Goal: Task Accomplishment & Management: Manage account settings

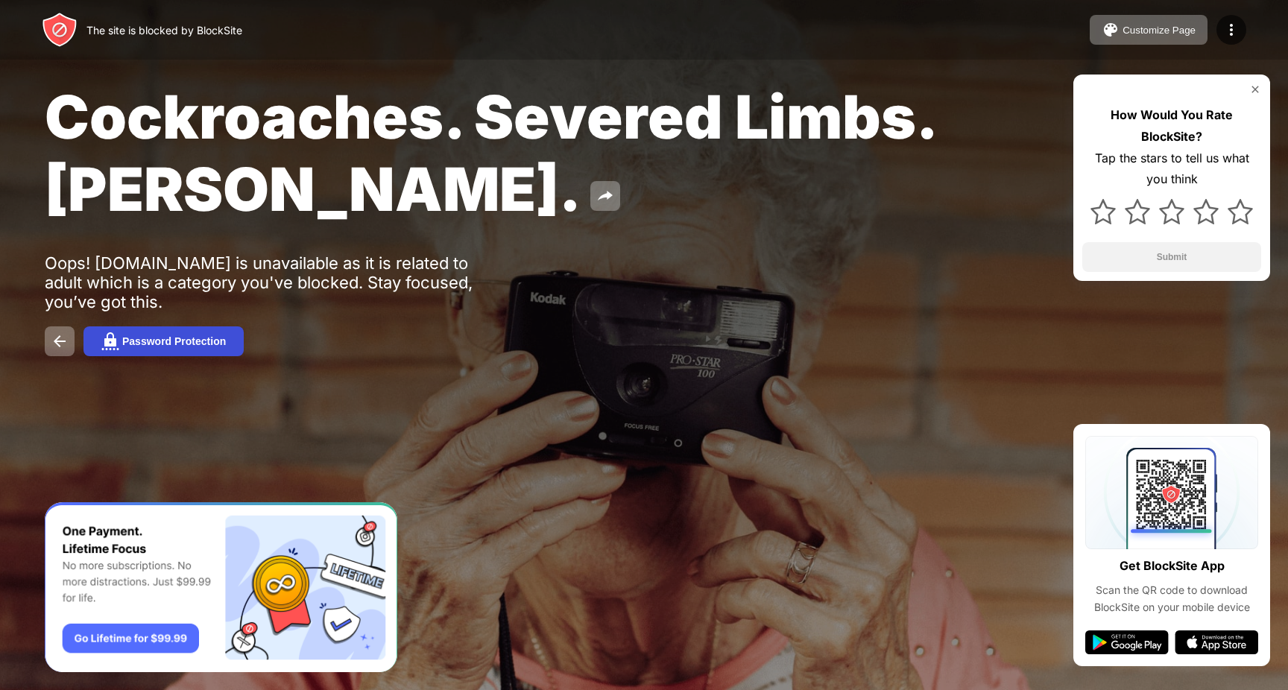
click at [164, 331] on button "Password Protection" at bounding box center [164, 342] width 160 height 30
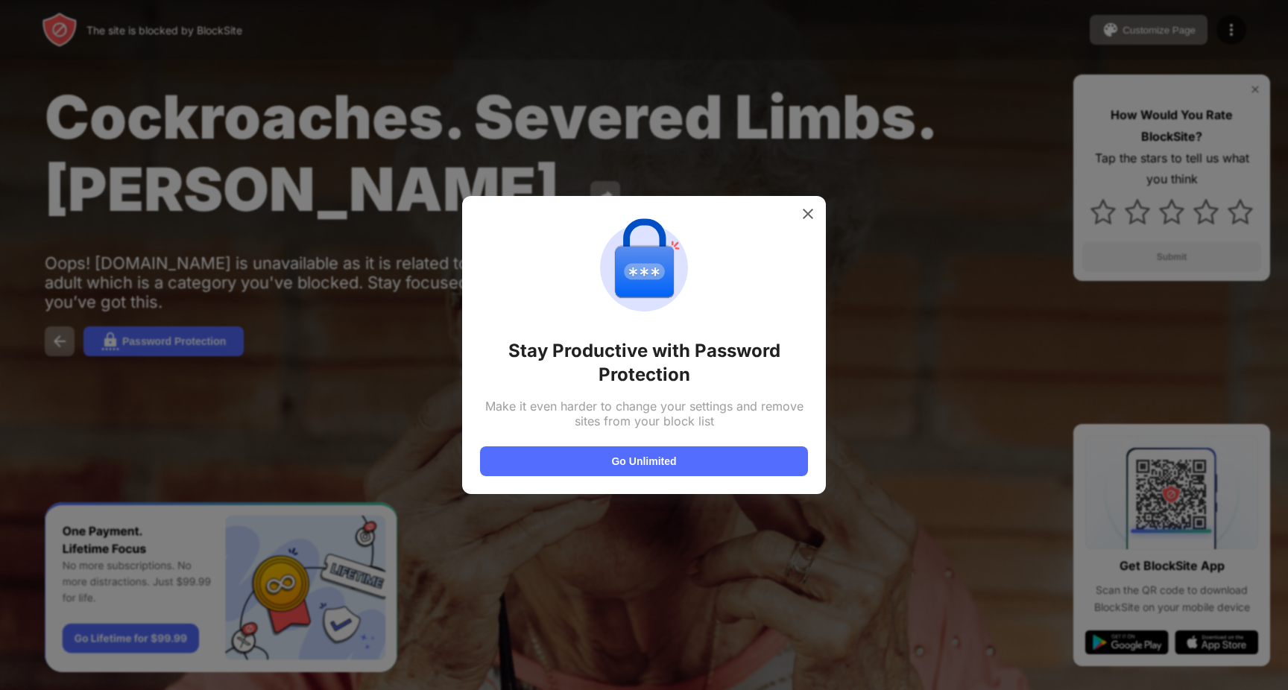
click at [168, 341] on div at bounding box center [644, 345] width 1288 height 690
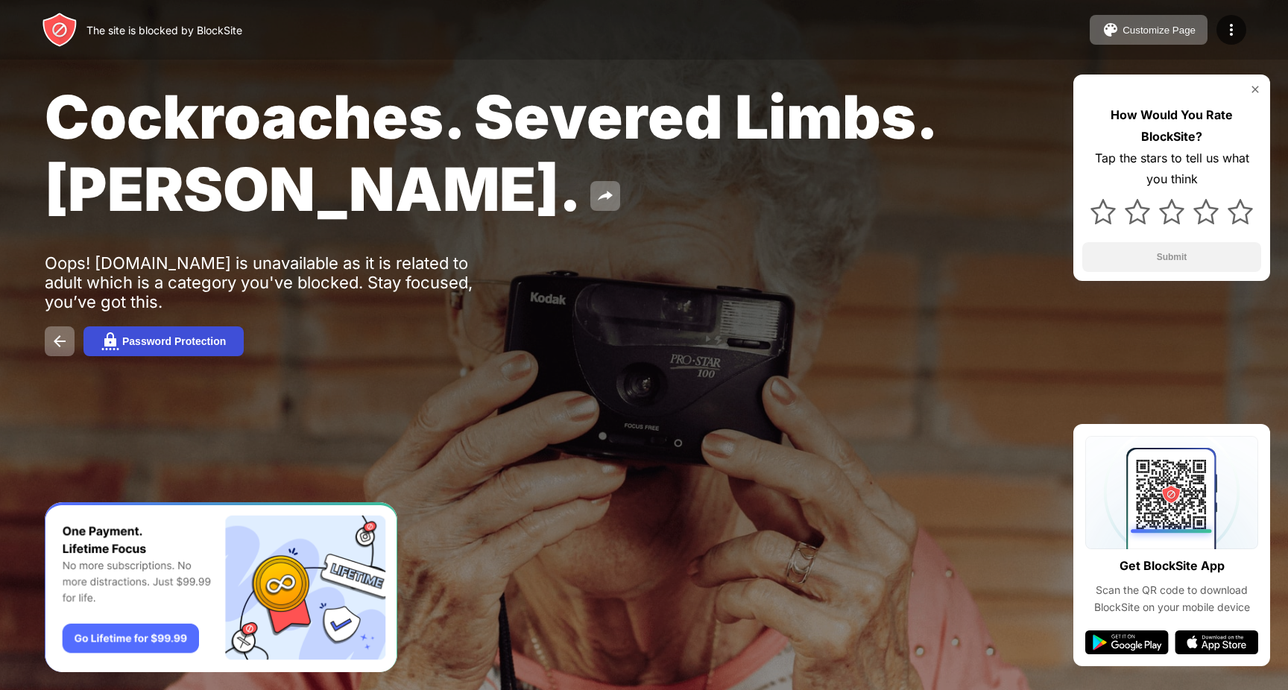
click at [173, 350] on button "Password Protection" at bounding box center [164, 342] width 160 height 30
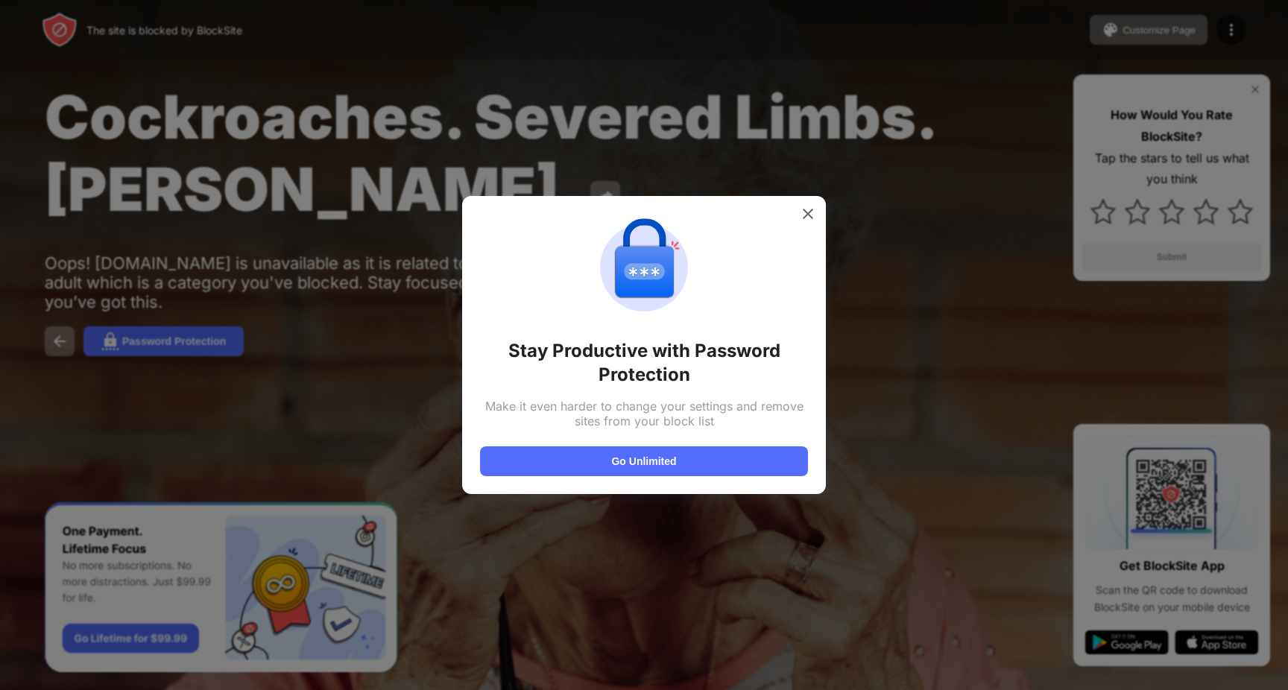
click at [817, 221] on div at bounding box center [808, 214] width 24 height 24
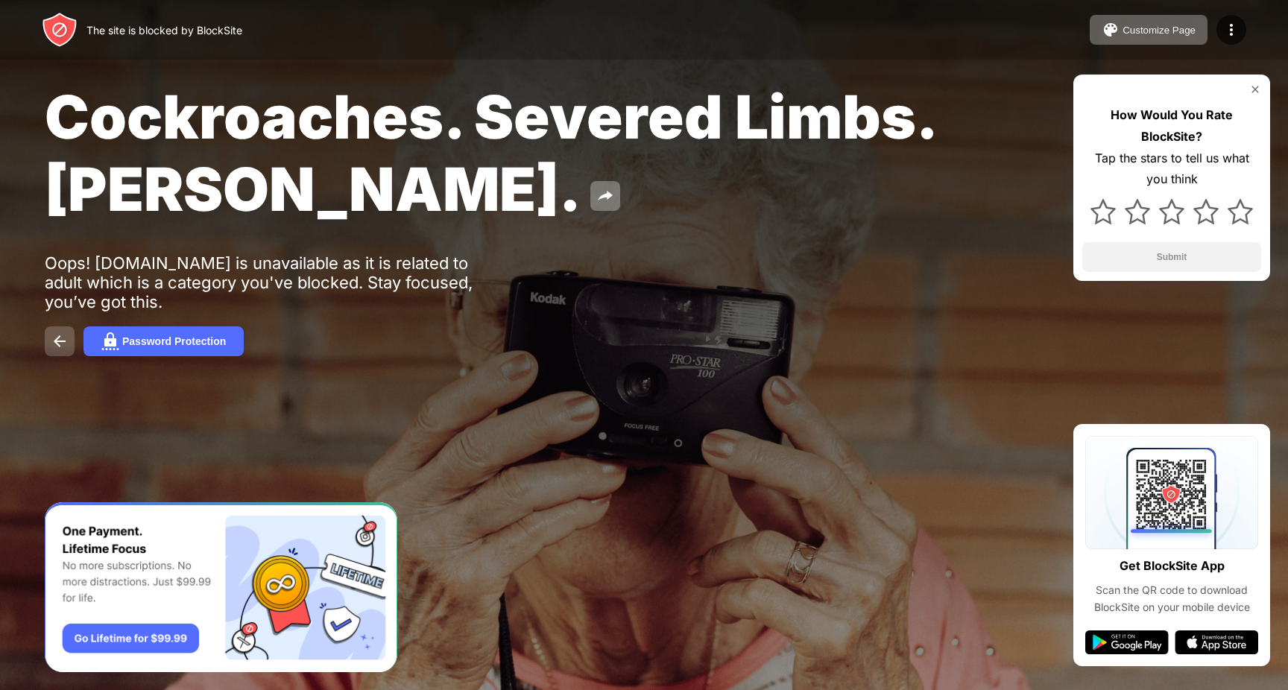
click at [54, 344] on img at bounding box center [60, 342] width 18 height 18
click at [1239, 32] on img at bounding box center [1232, 30] width 18 height 18
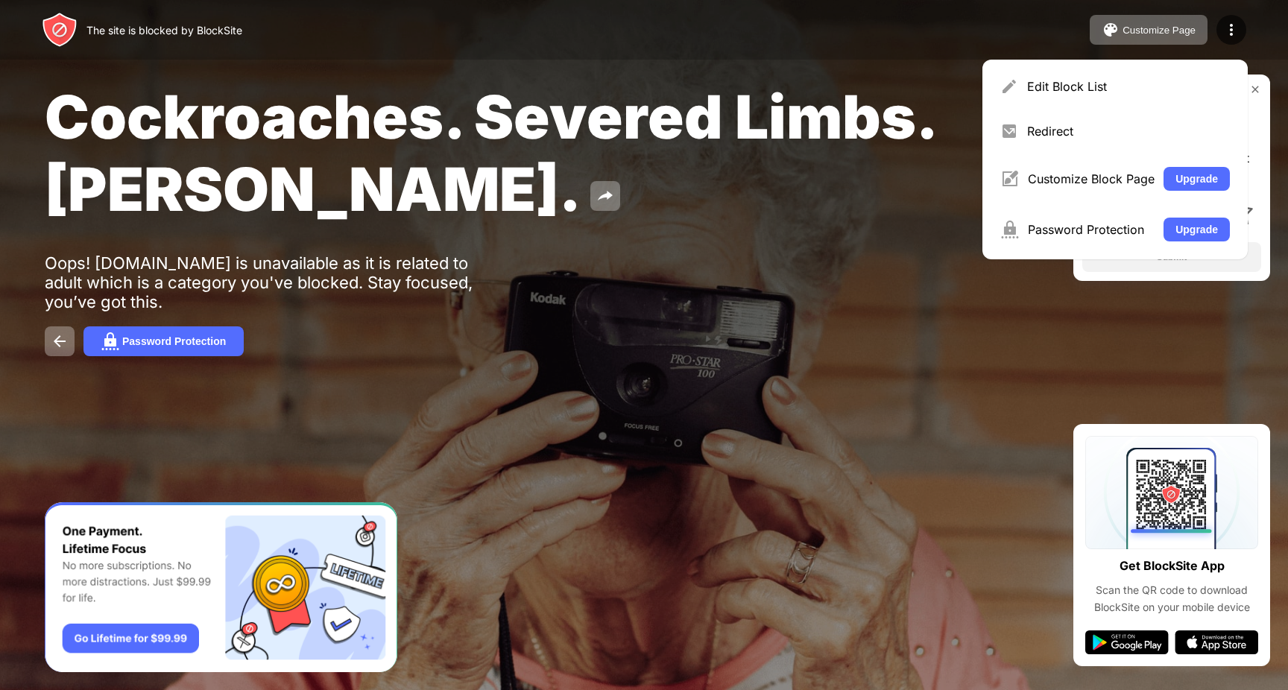
click at [700, 268] on div "Cockroaches. Severed Limbs. John Goodman. Oops! www.tnaflix.com is unavailable …" at bounding box center [644, 218] width 1288 height 437
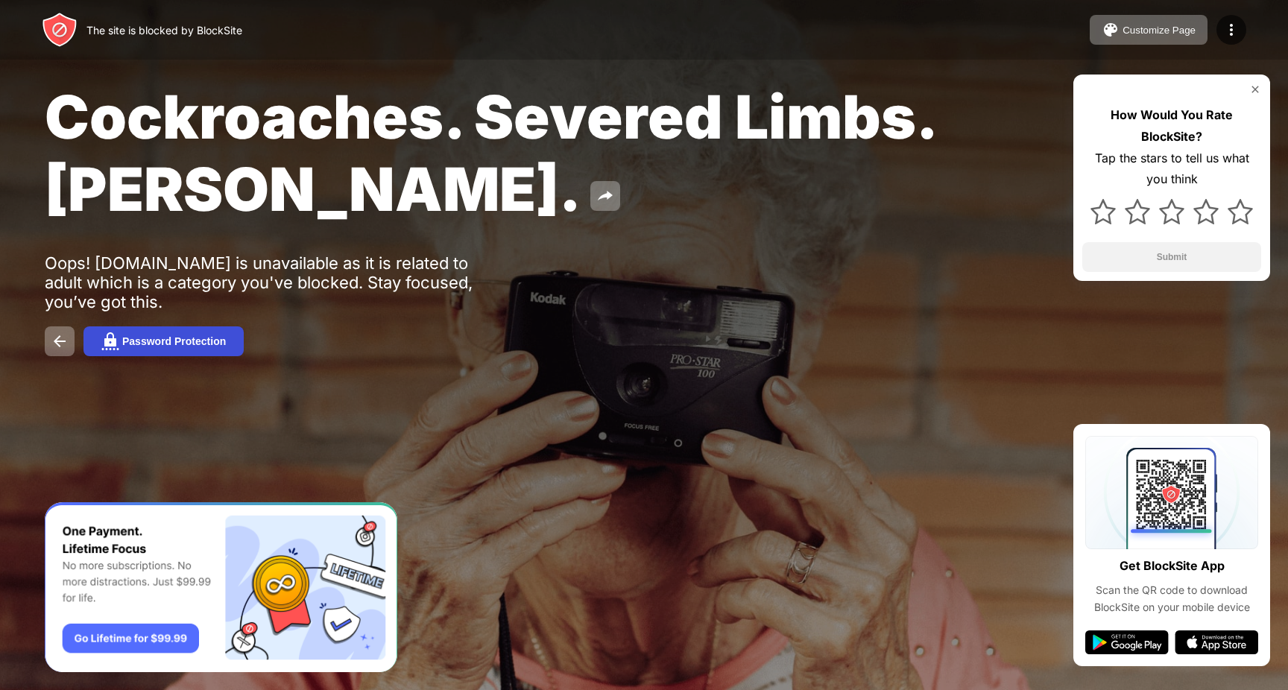
click at [150, 339] on div "Password Protection" at bounding box center [174, 341] width 104 height 12
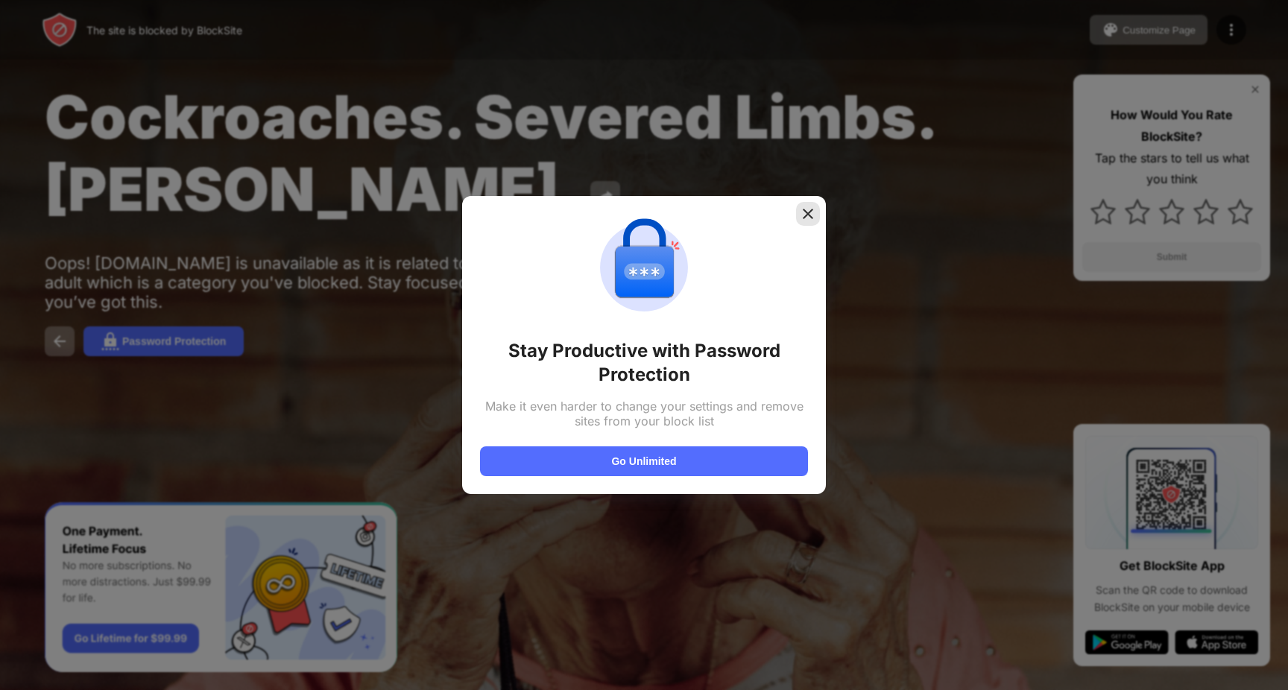
click at [807, 215] on img at bounding box center [808, 214] width 15 height 15
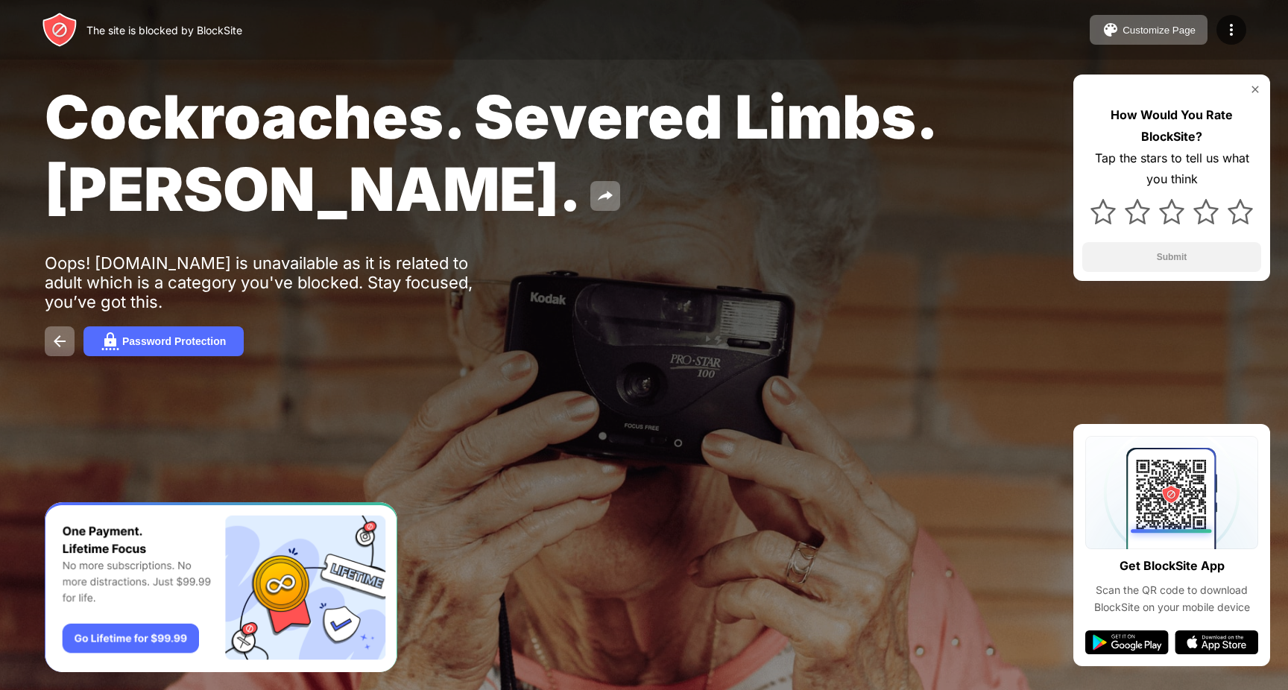
click at [1226, 44] on div "Customize Page Edit Block List Redirect Customize Block Page Upgrade Password P…" at bounding box center [1168, 30] width 157 height 30
click at [1231, 35] on img at bounding box center [1232, 30] width 18 height 18
